Goal: Find specific page/section: Find specific page/section

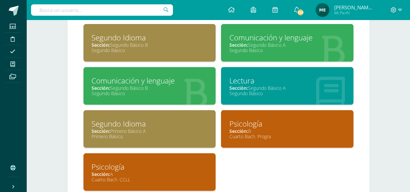
scroll to position [509, 0]
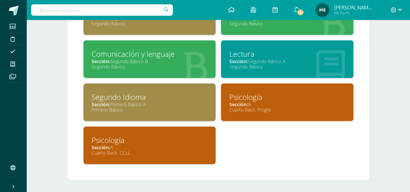
click at [271, 107] on div "Cuarto Bach. Progra" at bounding box center [287, 110] width 116 height 6
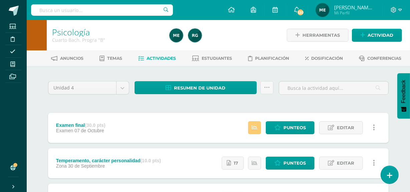
scroll to position [4, 0]
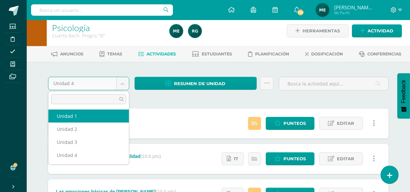
select select "Unidad 1"
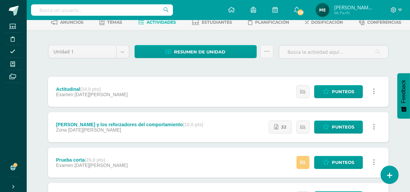
scroll to position [36, 0]
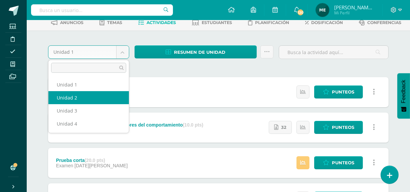
select select "Unidad 2"
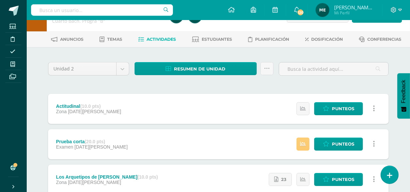
scroll to position [9, 0]
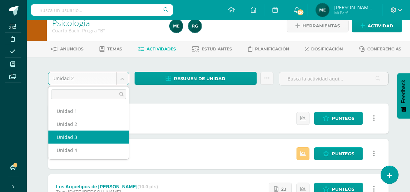
select select "Unidad 3"
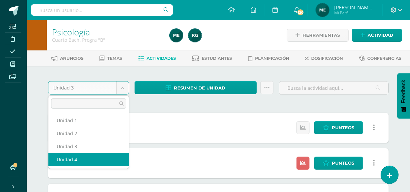
select select "Unidad 4"
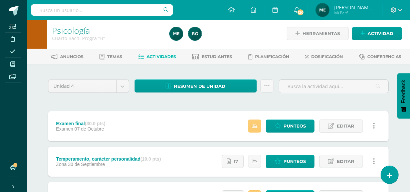
scroll to position [1, 0]
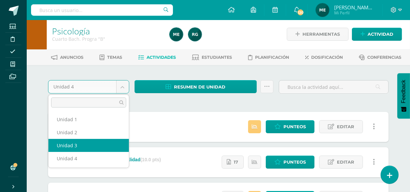
select select "Unidad 3"
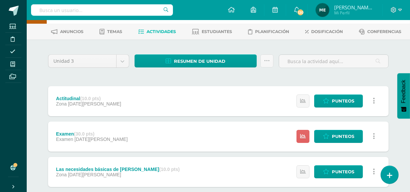
scroll to position [26, 0]
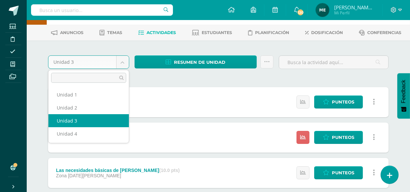
click at [122, 63] on body "Estudiantes Disciplina Asistencia Mis cursos Archivos Soporte Ayuda Reportar un…" at bounding box center [205, 191] width 410 height 435
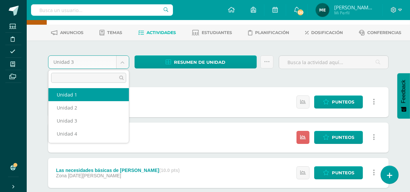
select select "Unidad 1"
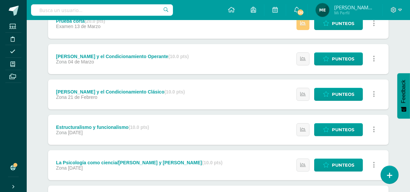
scroll to position [174, 0]
